Goal: Task Accomplishment & Management: Use online tool/utility

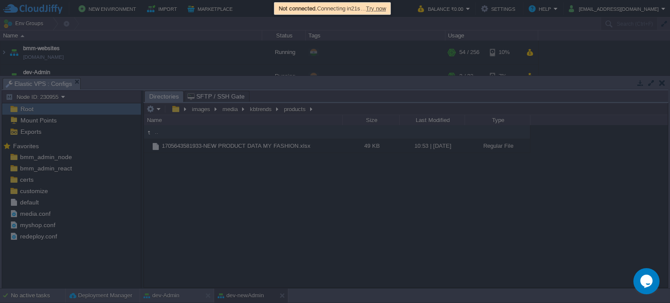
scroll to position [31, 0]
click at [662, 82] on div at bounding box center [335, 151] width 670 height 303
click at [380, 7] on span "Try now" at bounding box center [376, 8] width 20 height 7
click at [386, 7] on span "Try now" at bounding box center [376, 8] width 20 height 7
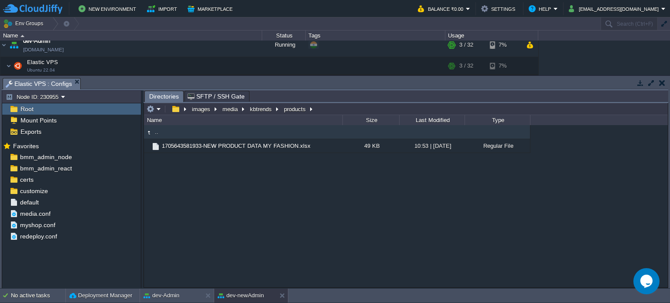
click at [661, 85] on button "button" at bounding box center [662, 83] width 6 height 8
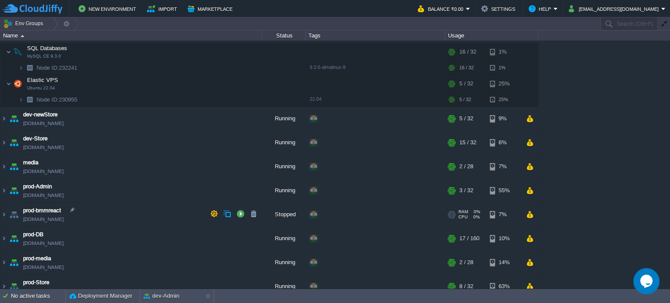
scroll to position [162, 0]
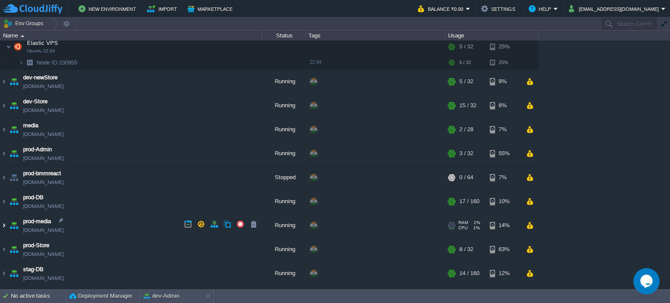
click at [3, 221] on img at bounding box center [3, 226] width 7 height 24
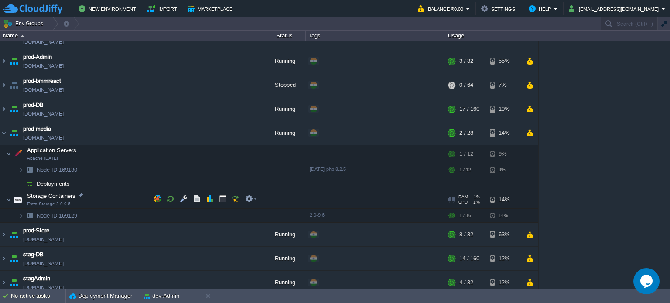
scroll to position [293, 0]
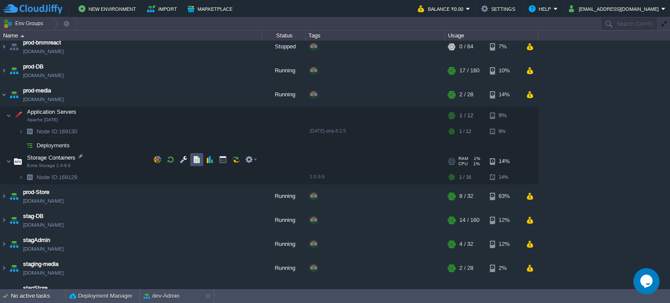
click at [199, 157] on button "button" at bounding box center [197, 160] width 8 height 8
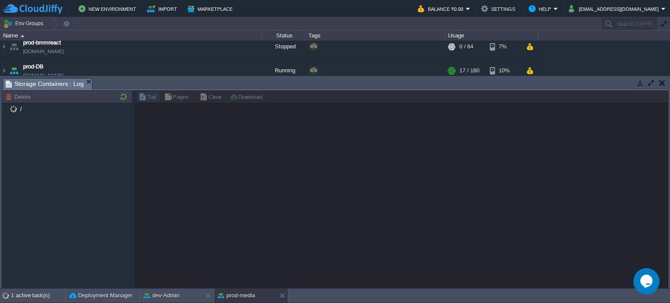
click at [665, 86] on td at bounding box center [661, 83] width 11 height 10
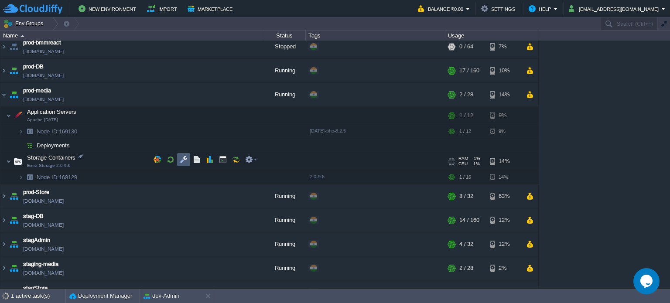
click at [178, 161] on td at bounding box center [183, 159] width 13 height 13
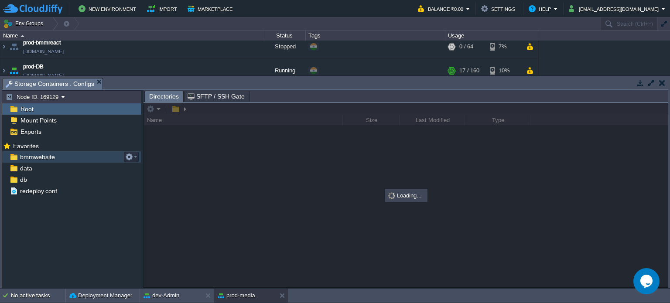
click at [46, 160] on span "bmmwebsite" at bounding box center [37, 157] width 38 height 8
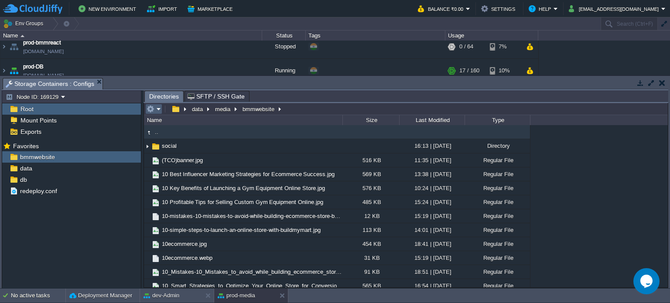
click at [159, 112] on em at bounding box center [154, 109] width 14 height 8
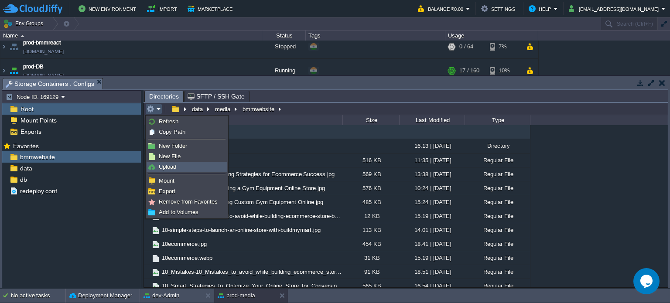
click at [176, 164] on span "Upload" at bounding box center [167, 167] width 17 height 7
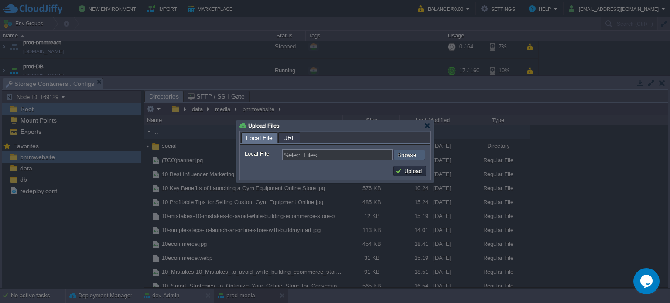
click at [420, 150] on input "file" at bounding box center [370, 155] width 110 height 10
type input "C:\fakepath\301 vs 302 Redirect_ A Guide to Protect Your Website’s SEO.jpg"
type input "301 vs 302 Redirect_ A Guide to Protect Your Website’s SEO.jpg"
click at [403, 169] on button "Upload" at bounding box center [409, 171] width 29 height 8
